Goal: Transaction & Acquisition: Obtain resource

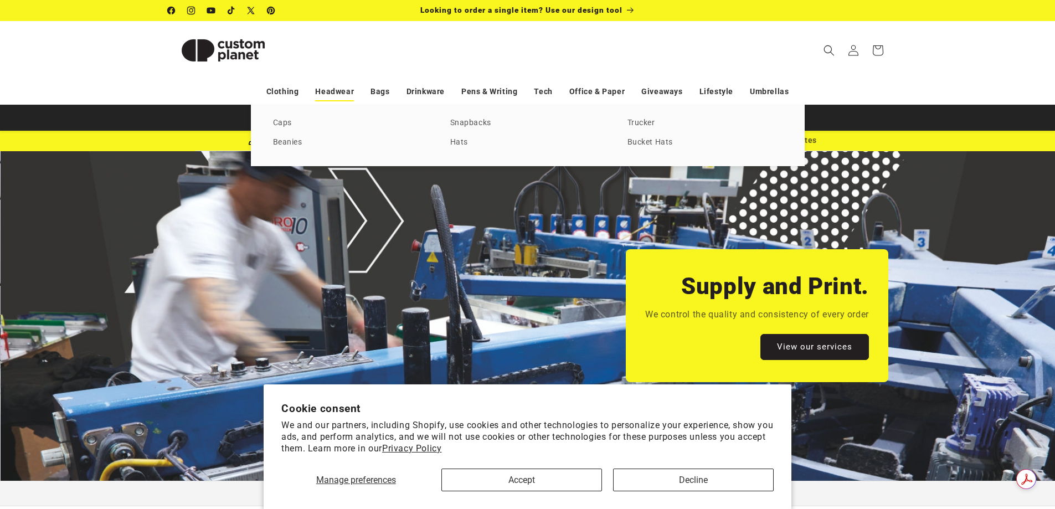
scroll to position [0, 2111]
click at [649, 143] on link "Bucket Hats" at bounding box center [705, 142] width 155 height 15
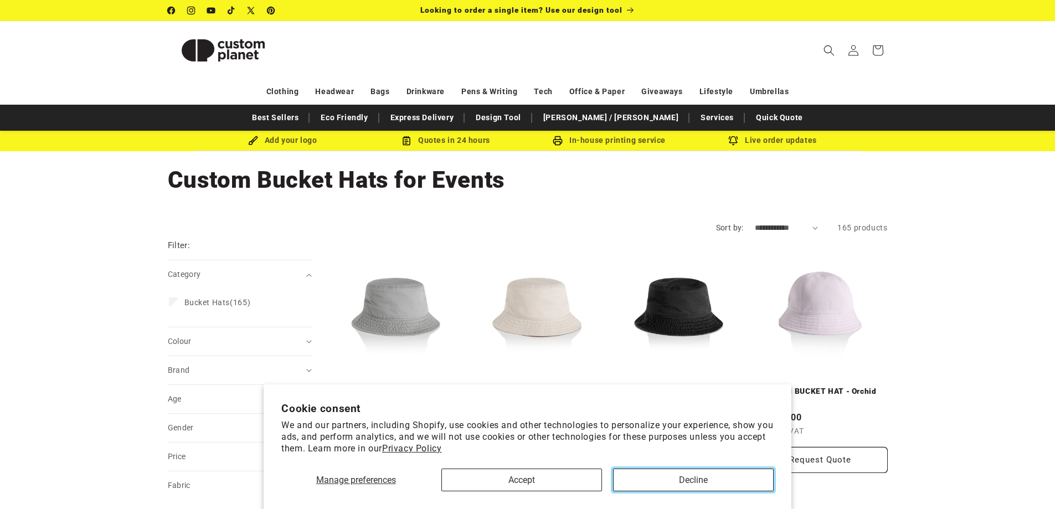
click at [702, 484] on button "Decline" at bounding box center [693, 480] width 161 height 23
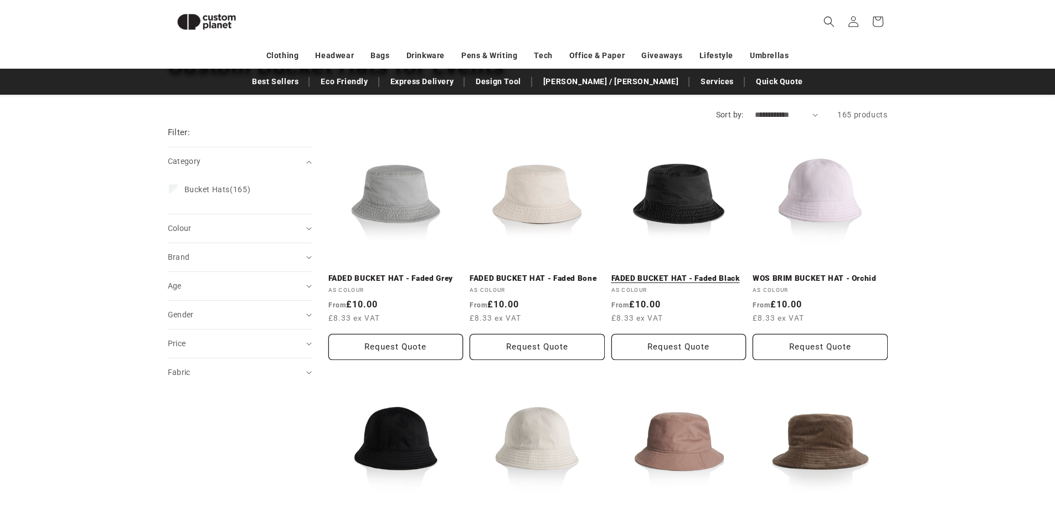
scroll to position [96, 0]
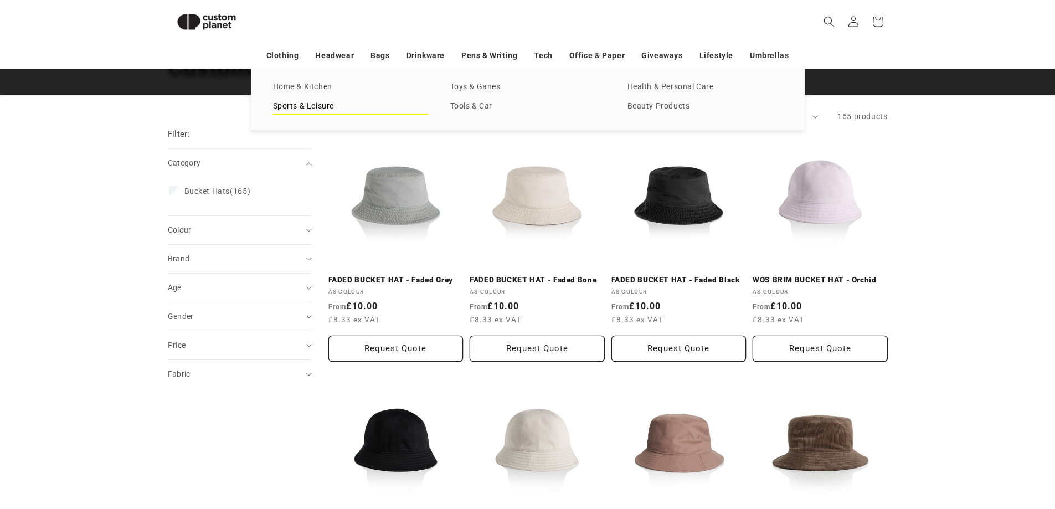
click at [311, 107] on link "Sports & Leisure" at bounding box center [350, 106] width 155 height 15
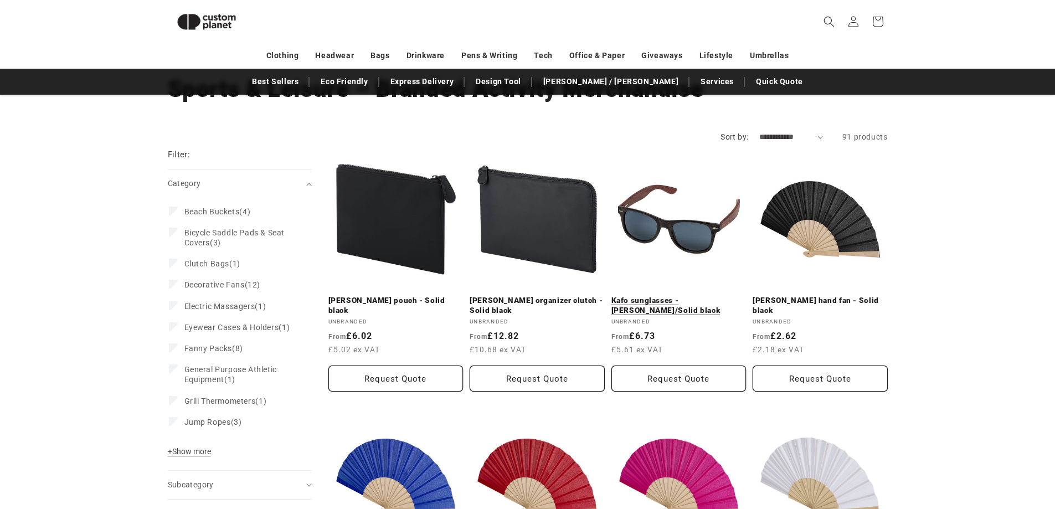
scroll to position [96, 0]
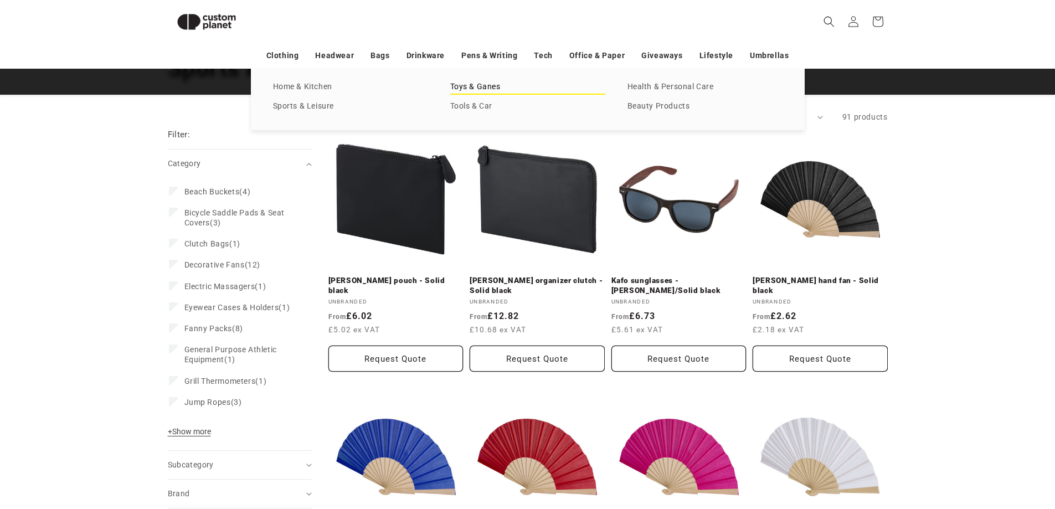
click at [490, 82] on link "Toys & Ganes" at bounding box center [527, 87] width 155 height 15
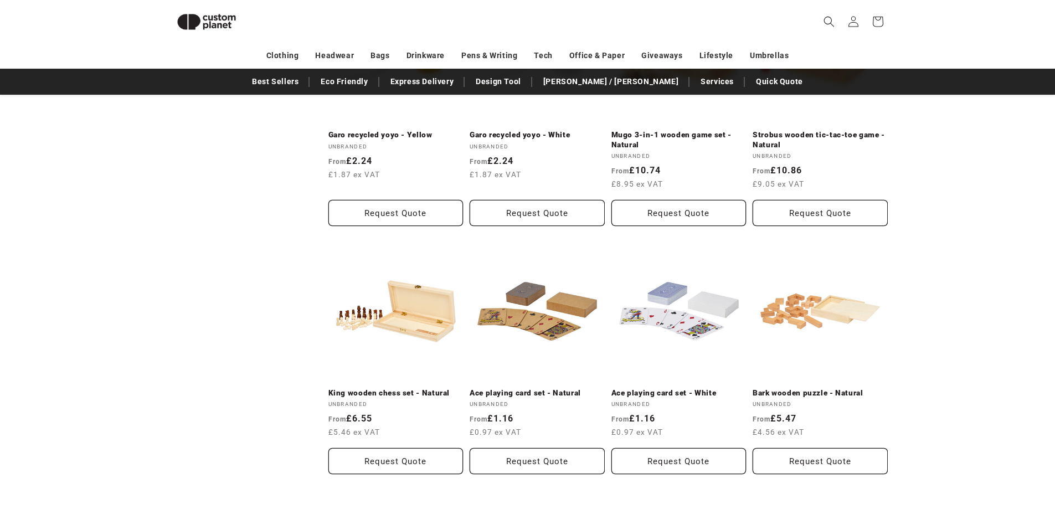
scroll to position [484, 0]
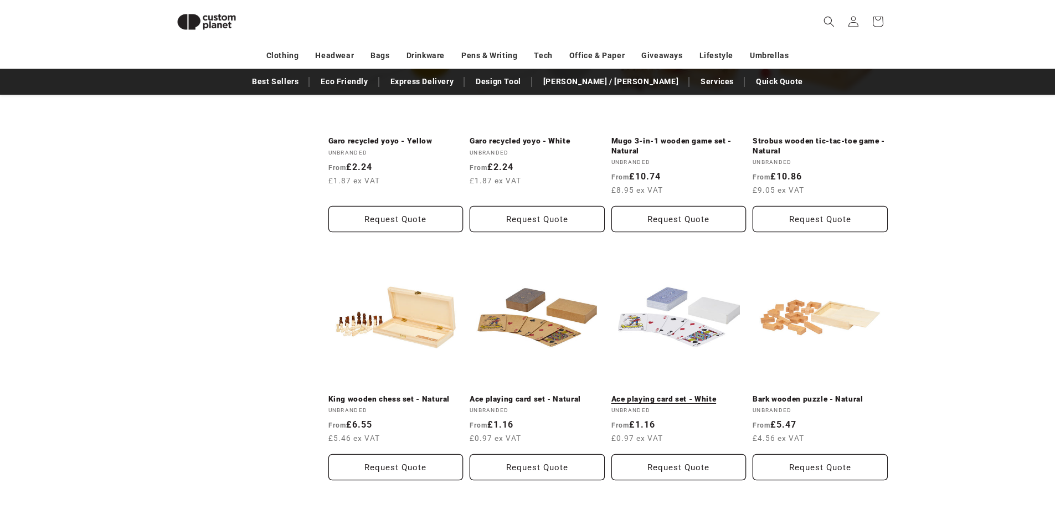
click at [682, 394] on link "Ace playing card set - White" at bounding box center [679, 399] width 135 height 10
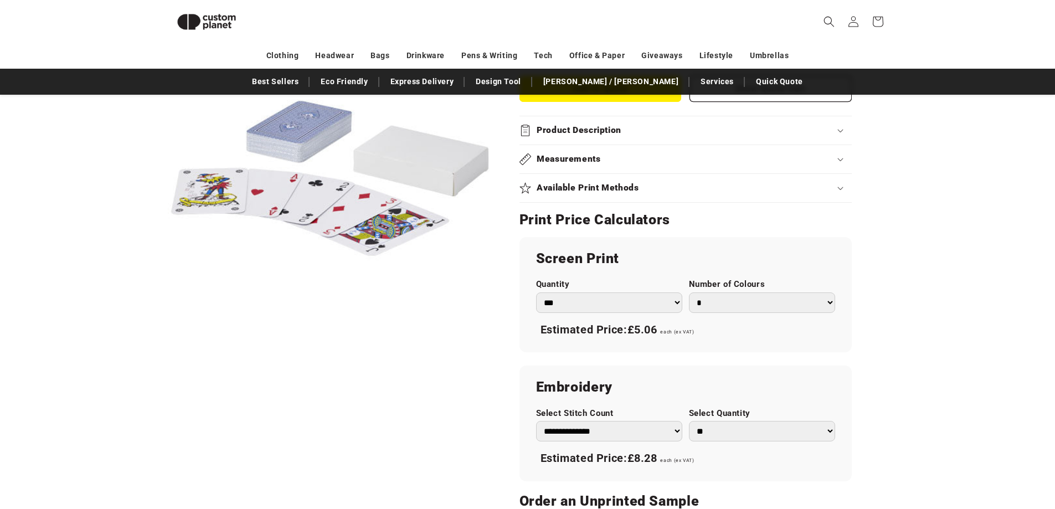
scroll to position [484, 0]
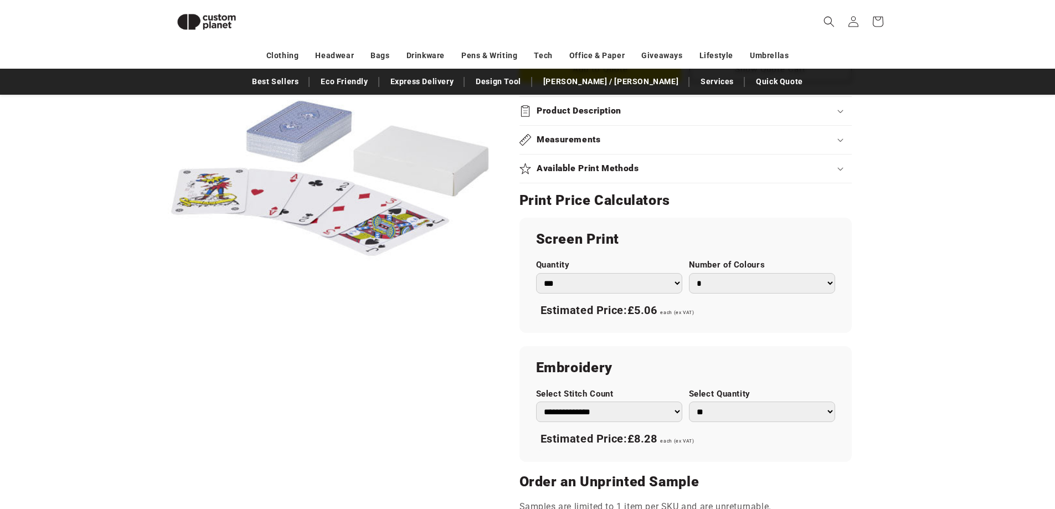
click at [675, 283] on select "*** *** *** **** **** **** ***** *****" at bounding box center [609, 283] width 146 height 20
select select "***"
click at [536, 273] on select "*** *** *** **** **** **** ***** *****" at bounding box center [609, 283] width 146 height 20
click at [831, 280] on select "* * * * * * *" at bounding box center [762, 283] width 146 height 20
select select "*"
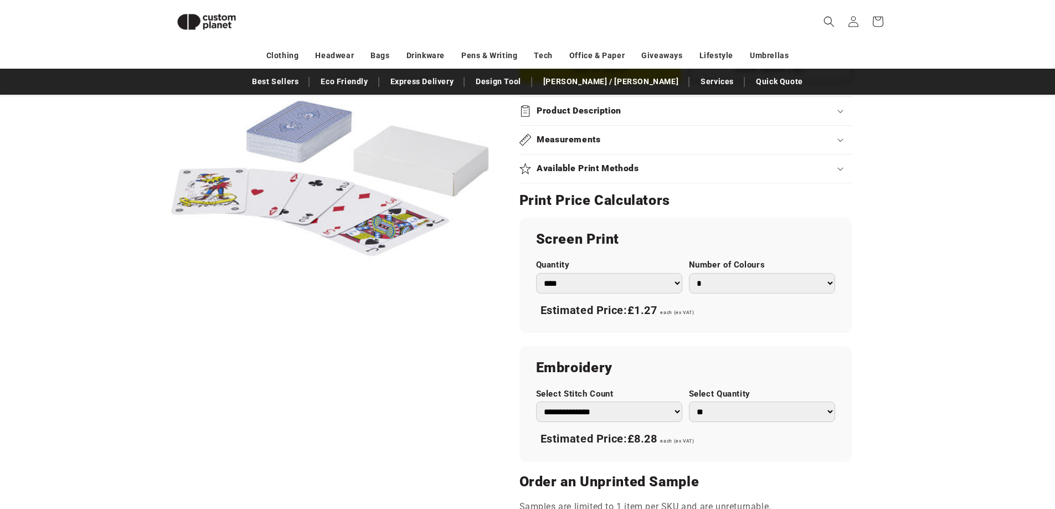
click at [689, 273] on select "* * * * * * *" at bounding box center [762, 283] width 146 height 20
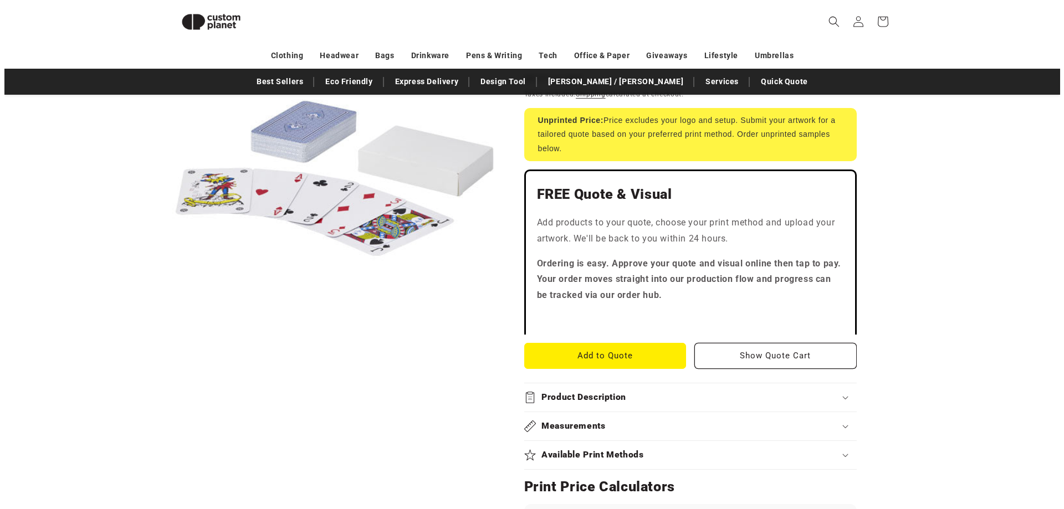
scroll to position [152, 0]
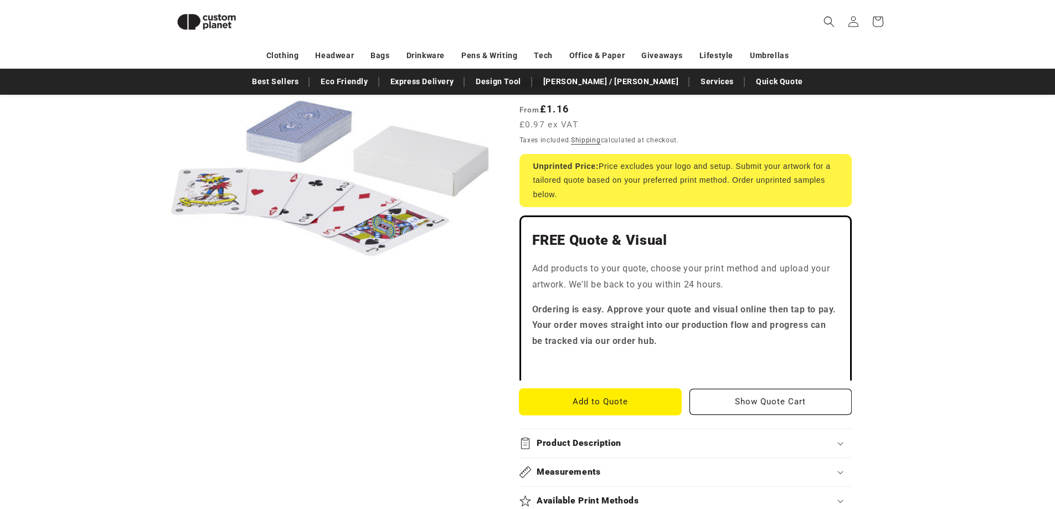
click at [613, 404] on button "Add to Quote" at bounding box center [601, 402] width 162 height 26
